Goal: Task Accomplishment & Management: Complete application form

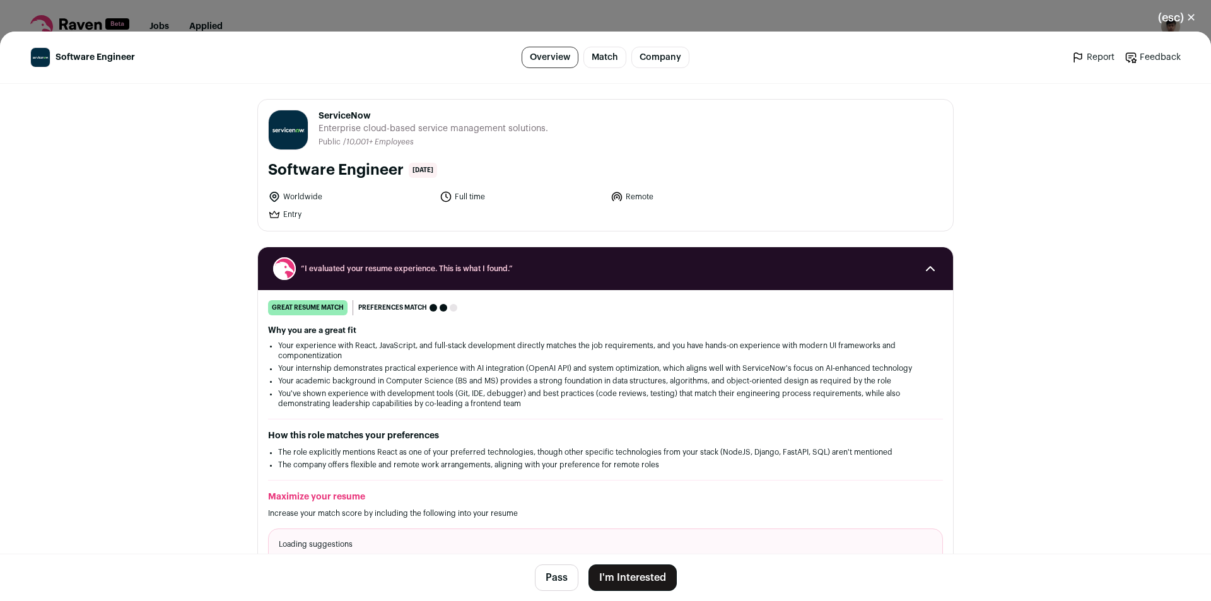
click at [1173, 20] on button "(esc) ✕" at bounding box center [1177, 18] width 68 height 28
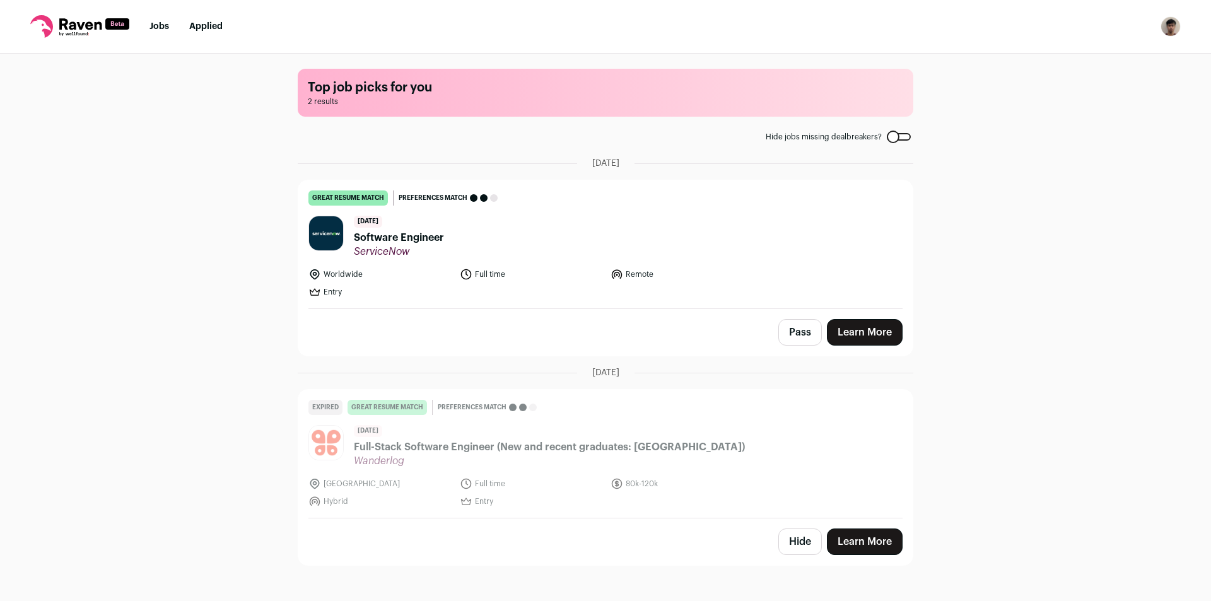
click at [622, 233] on header "[DATE] Software Engineer [GEOGRAPHIC_DATA]" at bounding box center [605, 237] width 594 height 42
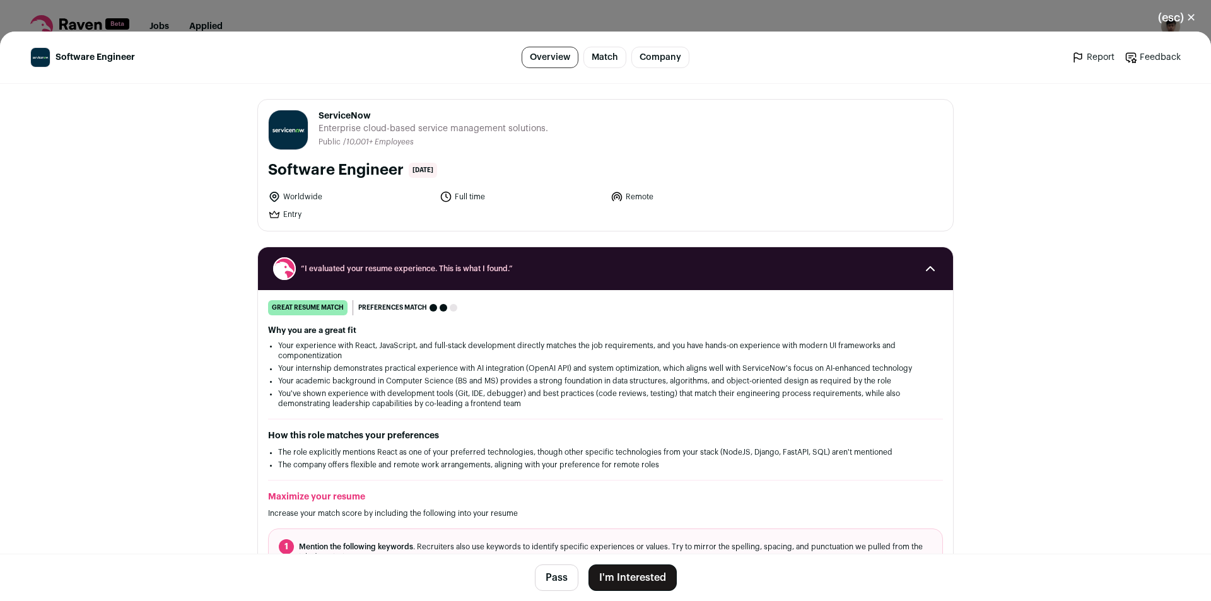
click at [612, 580] on button "I'm Interested" at bounding box center [632, 577] width 88 height 26
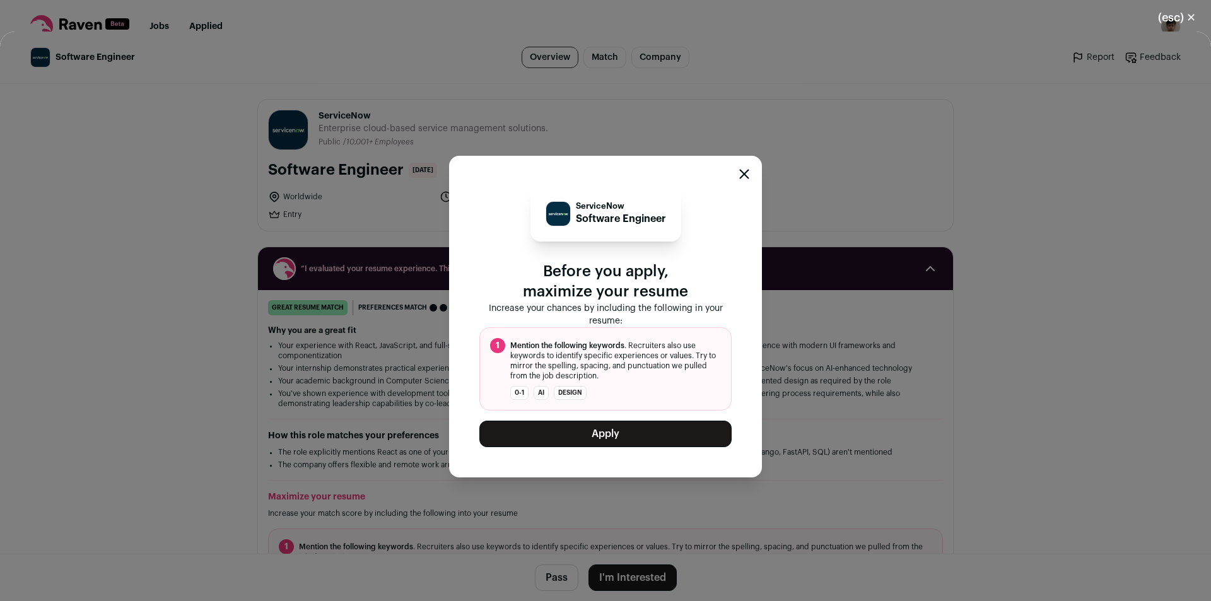
click at [630, 431] on button "Apply" at bounding box center [605, 434] width 252 height 26
